Goal: Register for event/course

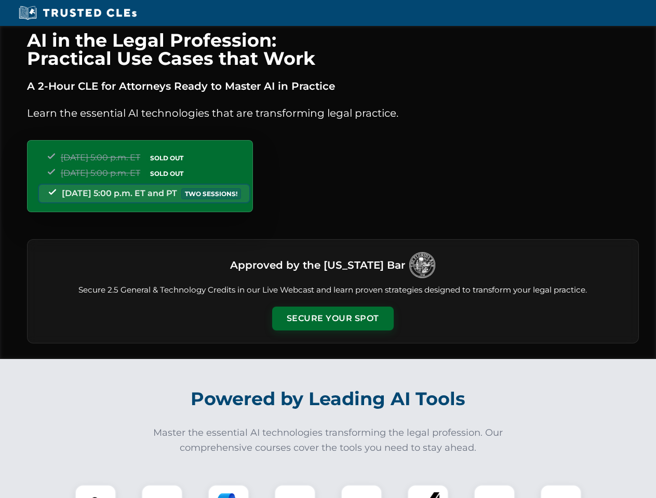
click at [332, 319] on button "Secure Your Spot" at bounding box center [332, 319] width 121 height 24
click at [96, 492] on img at bounding box center [95, 506] width 30 height 30
click at [162, 492] on div at bounding box center [162, 506] width 42 height 42
